Goal: Information Seeking & Learning: Learn about a topic

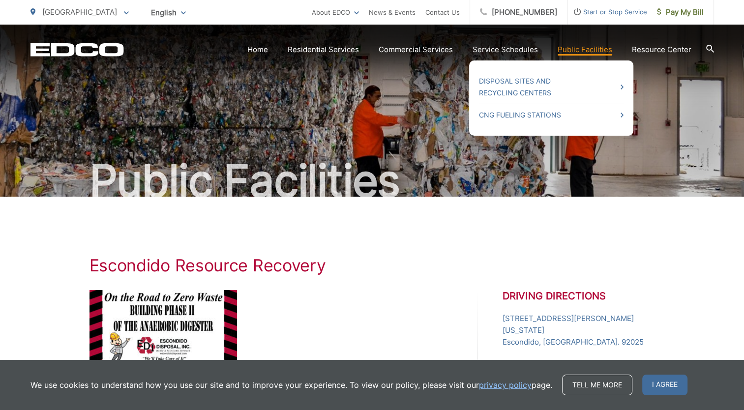
click at [585, 48] on link "Public Facilities" at bounding box center [585, 50] width 55 height 12
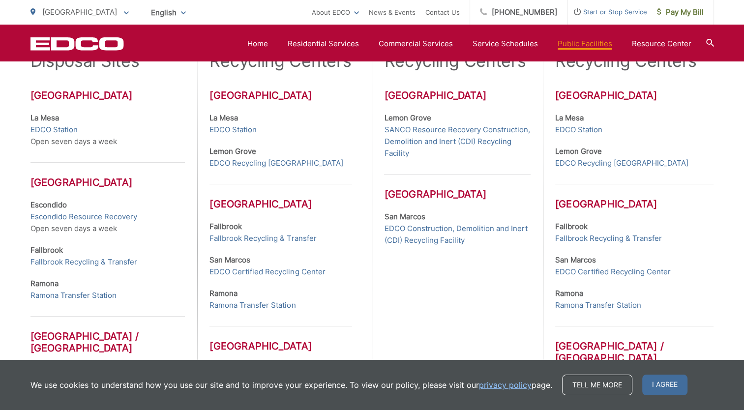
scroll to position [337, 0]
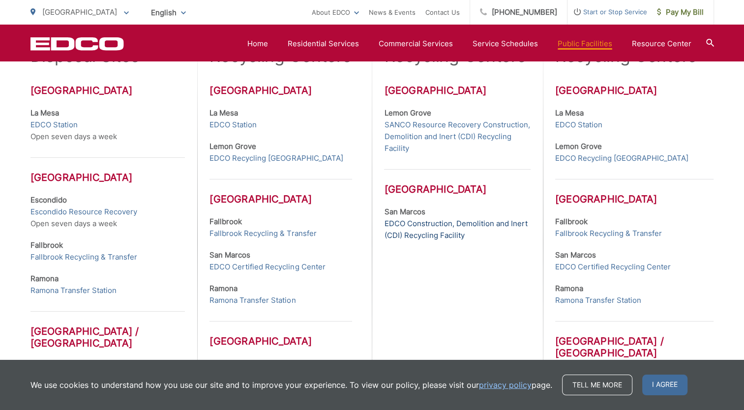
click at [415, 220] on link "EDCO Construction, Demolition and Inert (CDI) Recycling Facility" at bounding box center [457, 230] width 146 height 24
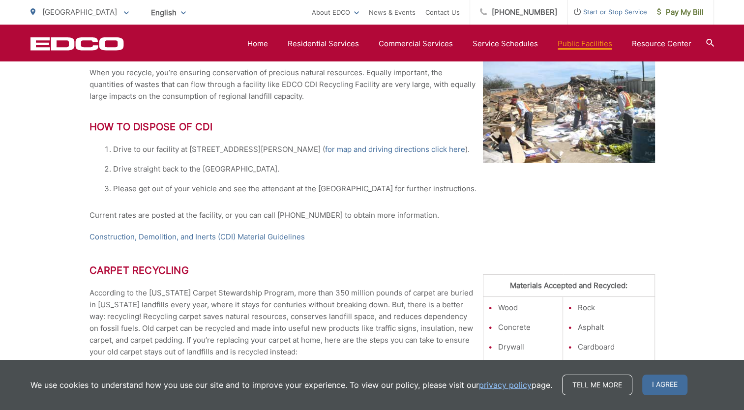
scroll to position [283, 0]
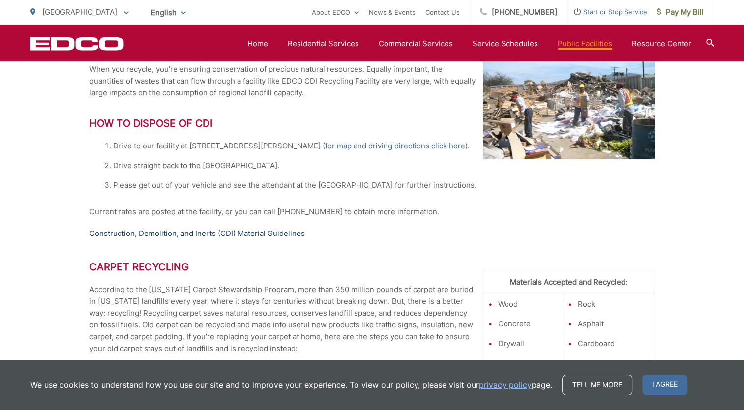
click at [161, 231] on link "Construction, Demolition, and Inerts (CDI) Material Guidelines" at bounding box center [197, 234] width 215 height 12
